Goal: Task Accomplishment & Management: Manage account settings

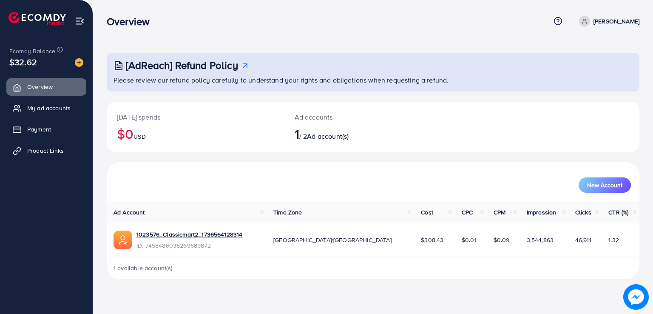
click at [366, 83] on p "Please review our refund policy carefully to understand your rights and obligat…" at bounding box center [374, 80] width 521 height 10
click at [31, 144] on link "Product Links" at bounding box center [46, 150] width 80 height 17
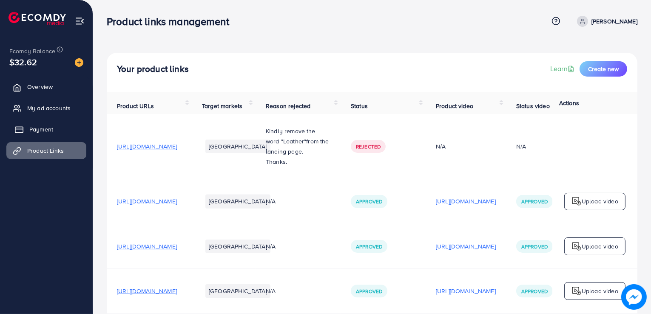
click at [31, 126] on span "Payment" at bounding box center [41, 129] width 24 height 9
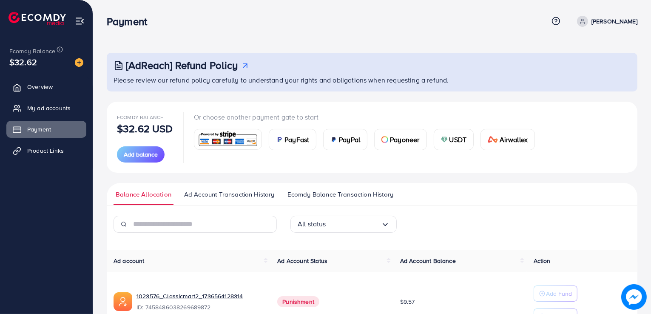
scroll to position [43, 0]
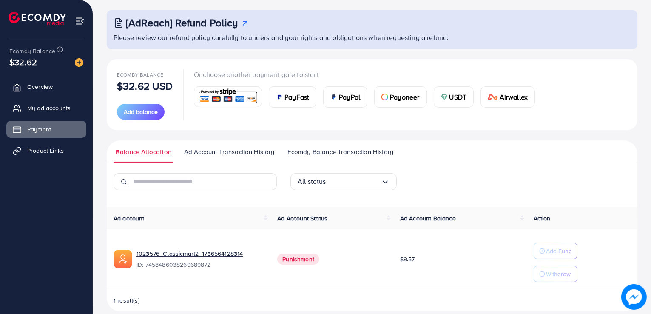
click at [270, 155] on span "Ad Account Transaction History" at bounding box center [229, 151] width 91 height 9
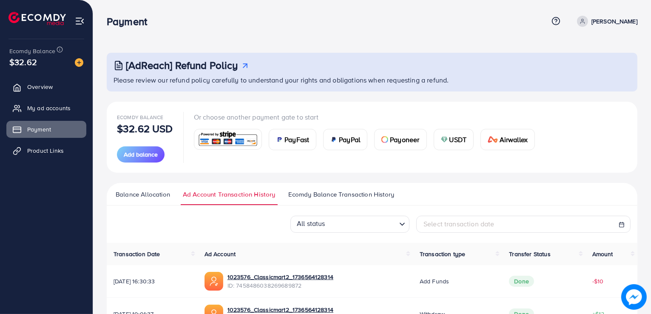
click at [297, 191] on span "Ecomdy Balance Transaction History" at bounding box center [341, 194] width 106 height 9
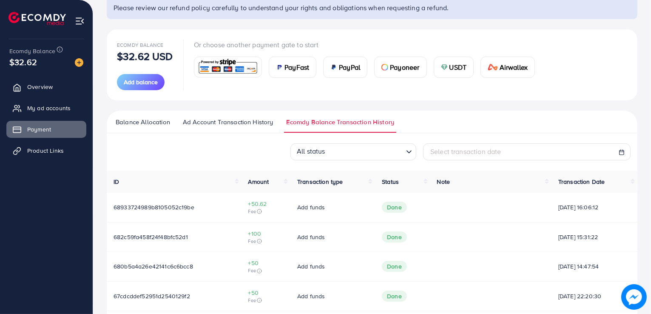
scroll to position [85, 0]
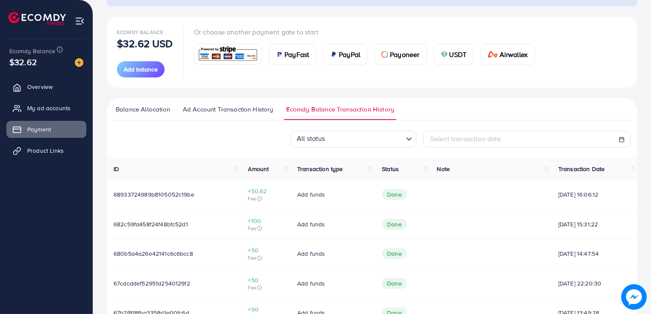
click at [198, 108] on span "Ad Account Transaction History" at bounding box center [228, 109] width 91 height 9
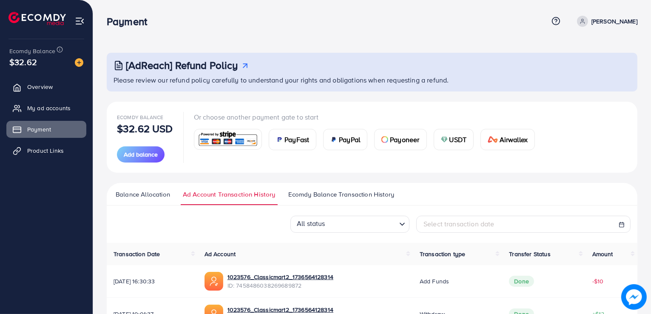
click at [164, 186] on ul "Balance Allocation Ad Account Transaction History Ecomdy Balance Transaction Hi…" at bounding box center [372, 194] width 531 height 23
click at [163, 193] on span "Balance Allocation" at bounding box center [143, 194] width 54 height 9
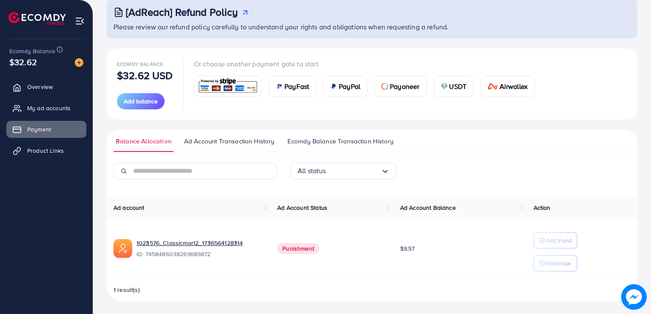
scroll to position [11, 0]
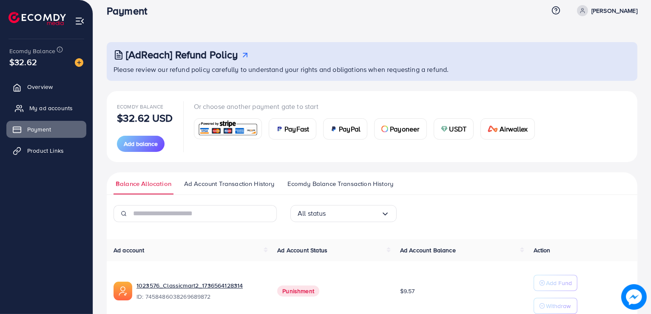
click at [45, 114] on link "My ad accounts" at bounding box center [46, 108] width 80 height 17
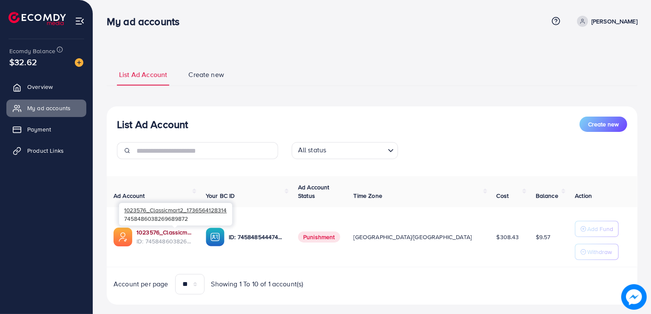
click at [192, 235] on link "1023576_Classicmart2_1736564128314" at bounding box center [165, 232] width 56 height 9
